Goal: Transaction & Acquisition: Register for event/course

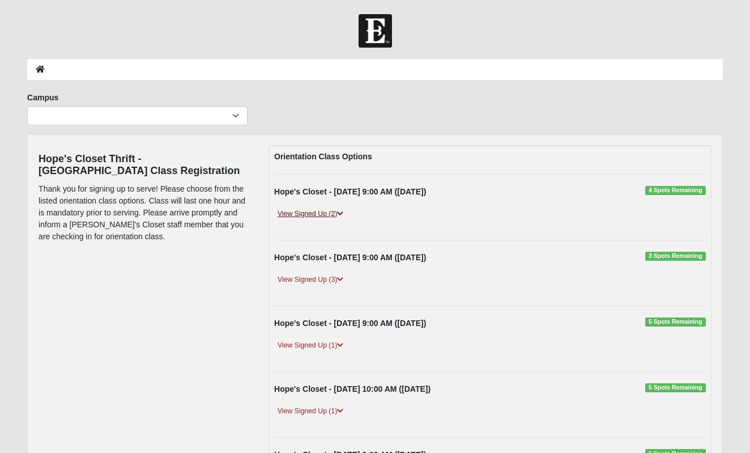
click at [323, 217] on link "View Signed Up (2)" at bounding box center [310, 214] width 73 height 12
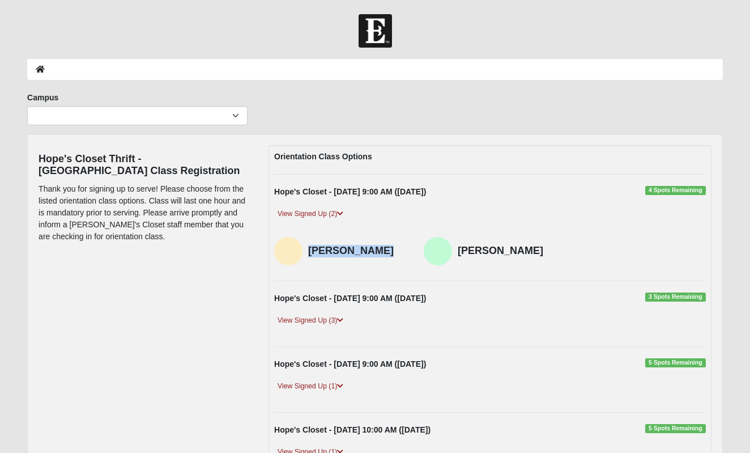
drag, startPoint x: 365, startPoint y: 252, endPoint x: 312, endPoint y: 248, distance: 52.8
click at [312, 248] on h4 "Ellie Tollett" at bounding box center [357, 251] width 99 height 12
copy h4 "Ellie Tollett"
click at [305, 212] on link "View Signed Up (2)" at bounding box center [310, 214] width 73 height 12
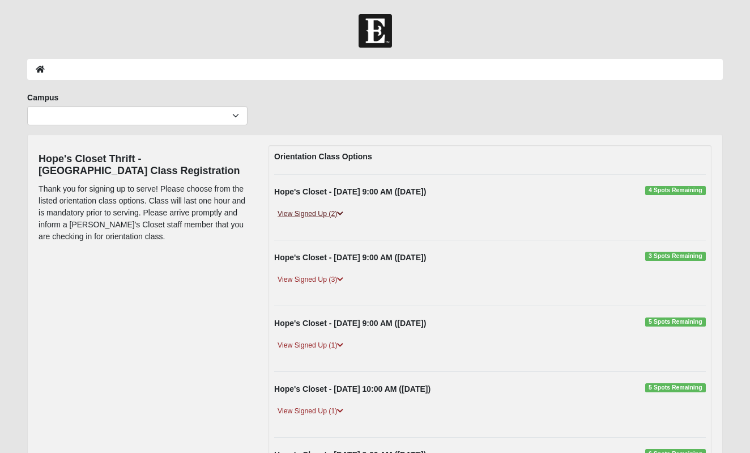
click at [305, 212] on link "View Signed Up (2)" at bounding box center [310, 214] width 73 height 12
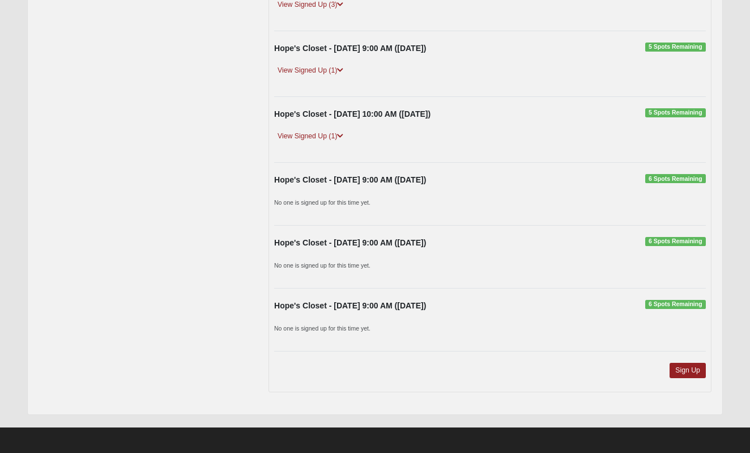
scroll to position [315, 0]
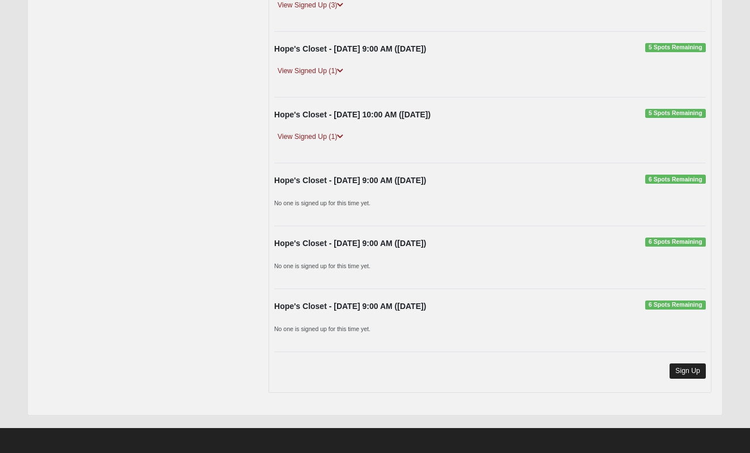
click at [692, 369] on link "Sign Up" at bounding box center [688, 370] width 36 height 15
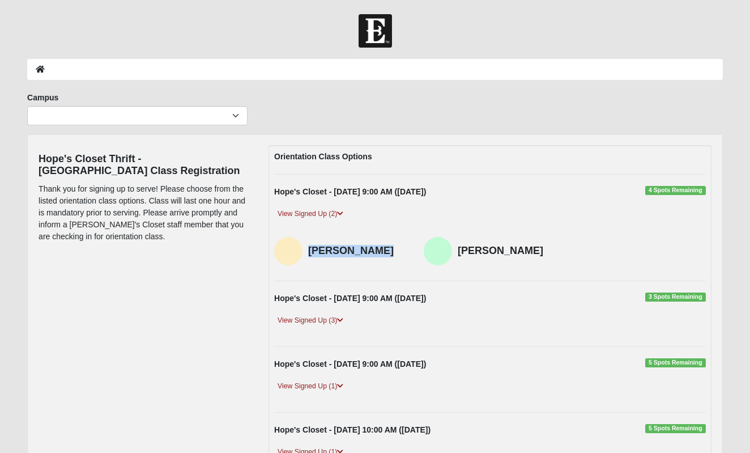
scroll to position [0, 0]
click at [512, 254] on h4 "Jayla Tollett" at bounding box center [507, 251] width 99 height 12
drag, startPoint x: 529, startPoint y: 250, endPoint x: 448, endPoint y: 253, distance: 81.1
click at [448, 253] on div "Jayla Tollett" at bounding box center [490, 251] width 133 height 28
copy div "Jayla Tollett"
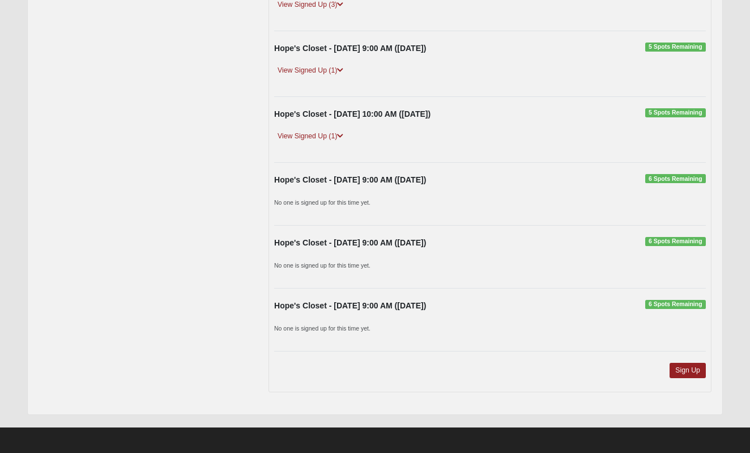
scroll to position [315, 0]
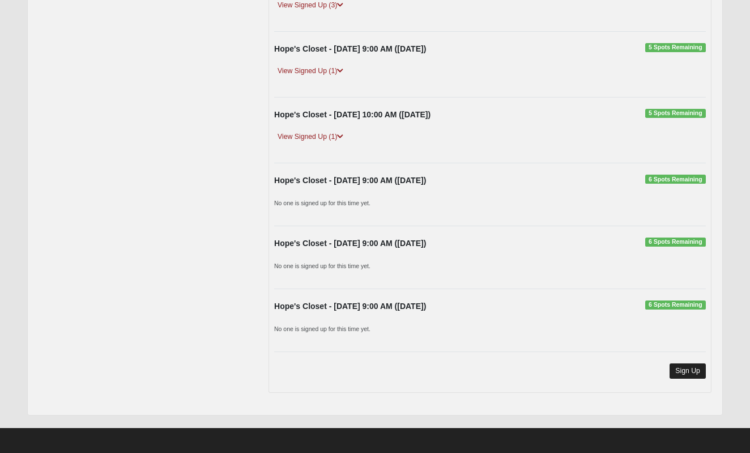
click at [674, 368] on link "Sign Up" at bounding box center [688, 370] width 36 height 15
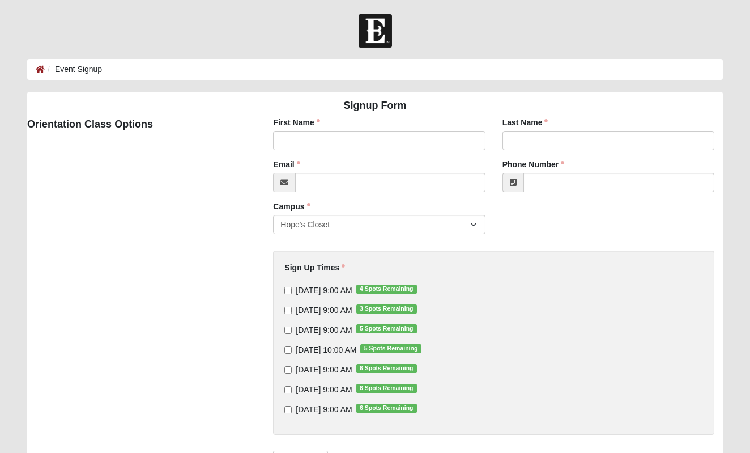
click at [305, 297] on div "[DATE] 9:00 AM 4 Spots Remaining [DATE] 9:00 AM 3 Spots Remaining [DATE] 9:00 A…" at bounding box center [493, 349] width 419 height 130
click at [297, 289] on span "[DATE] 9:00 AM 4 Spots Remaining" at bounding box center [324, 290] width 56 height 9
click at [292, 289] on input "[DATE] 9:00 AM 4 Spots Remaining" at bounding box center [287, 290] width 7 height 7
checkbox input "true"
type input "Autumn"
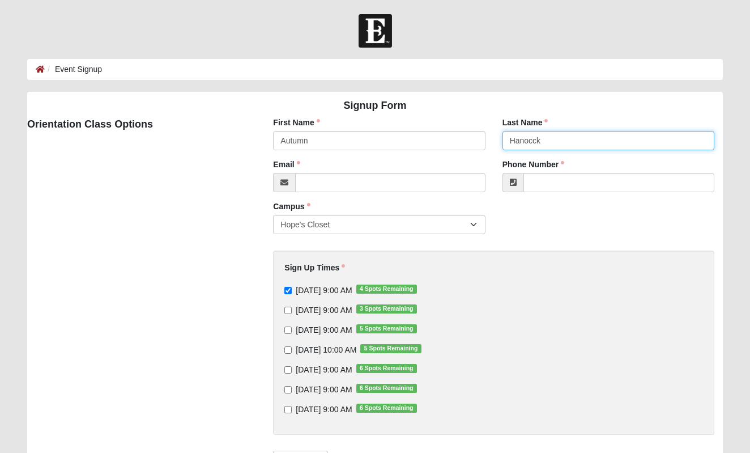
click at [603, 141] on input "Hanocck" at bounding box center [609, 140] width 212 height 19
type input "[PERSON_NAME]"
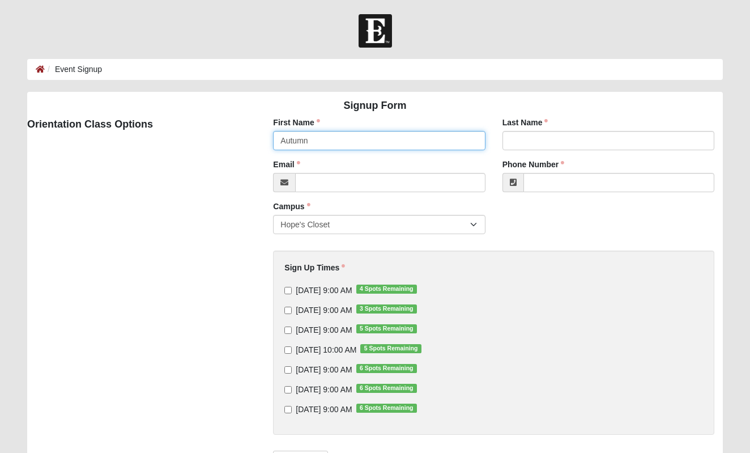
type input "Autumn"
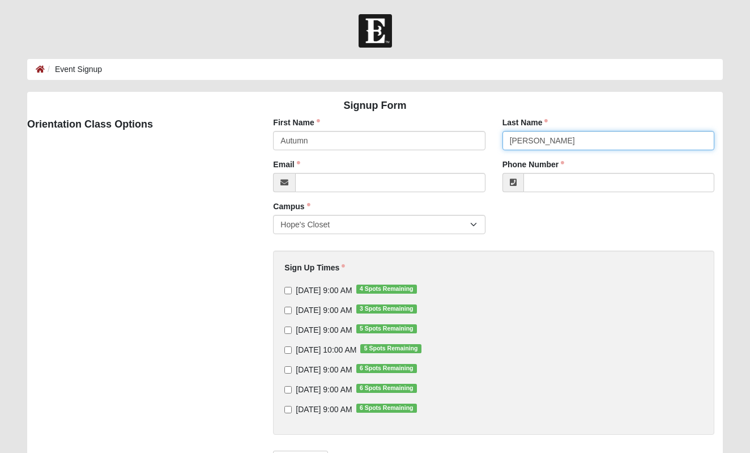
type input "[PERSON_NAME]"
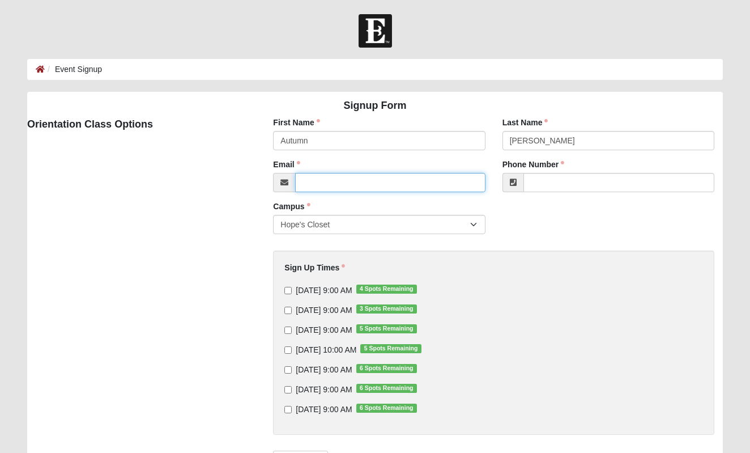
type input "[EMAIL_ADDRESS][DOMAIN_NAME]"
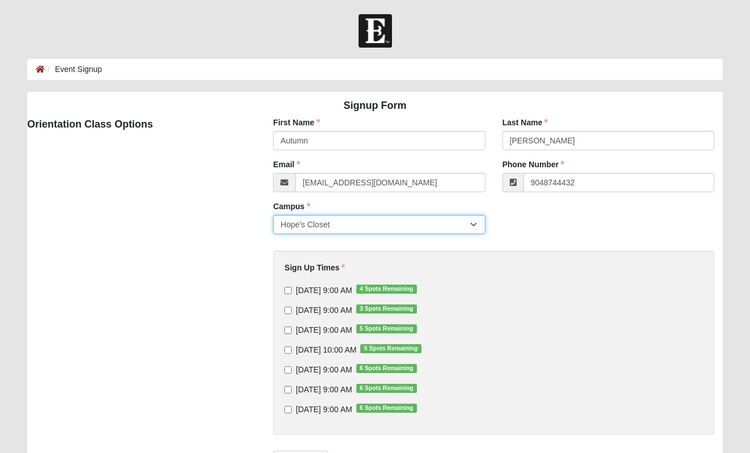
type input "[PHONE_NUMBER]"
click at [332, 292] on span "[DATE] 9:00 AM 4 Spots Remaining" at bounding box center [324, 290] width 56 height 9
click at [292, 292] on input "[DATE] 9:00 AM 4 Spots Remaining" at bounding box center [287, 290] width 7 height 7
checkbox input "true"
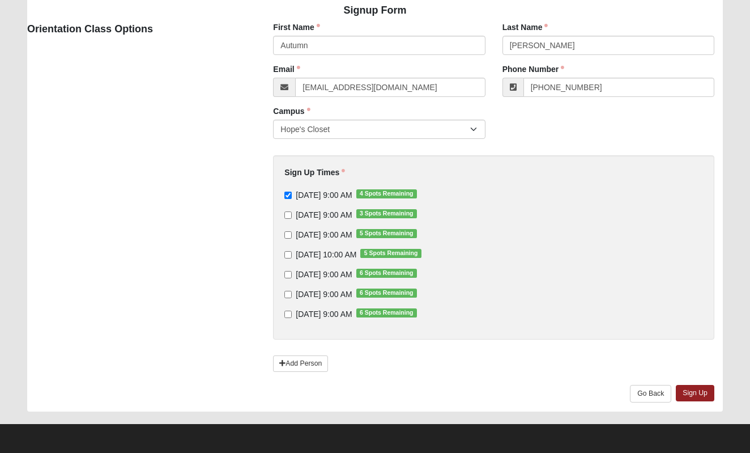
scroll to position [94, 0]
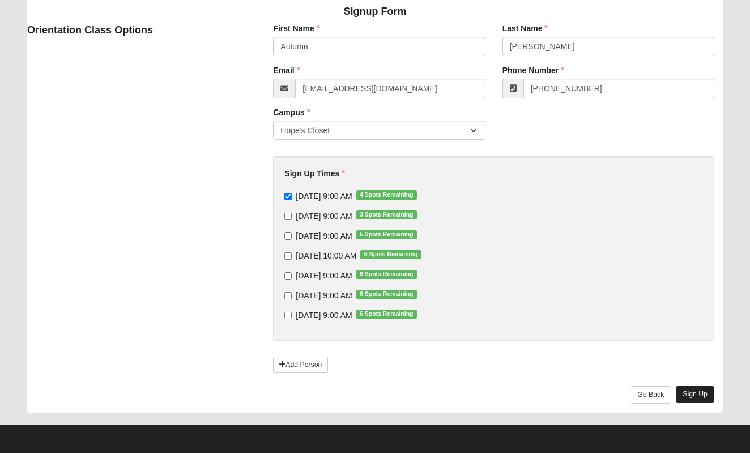
click at [703, 394] on link "Sign Up" at bounding box center [695, 394] width 39 height 16
